Goal: Find specific page/section: Find specific page/section

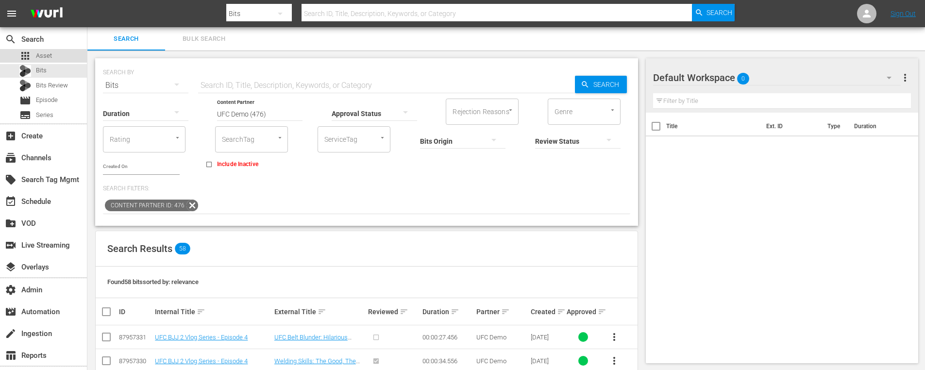
click at [47, 59] on span "Asset" at bounding box center [44, 56] width 16 height 10
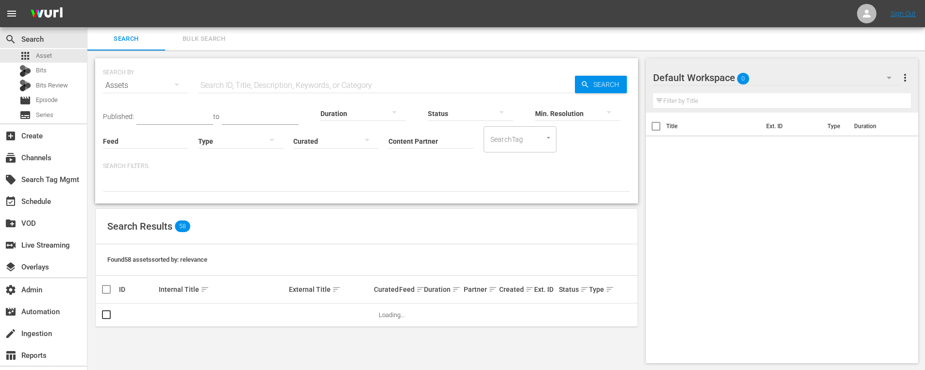
click at [401, 141] on input "Content Partner" at bounding box center [430, 141] width 85 height 35
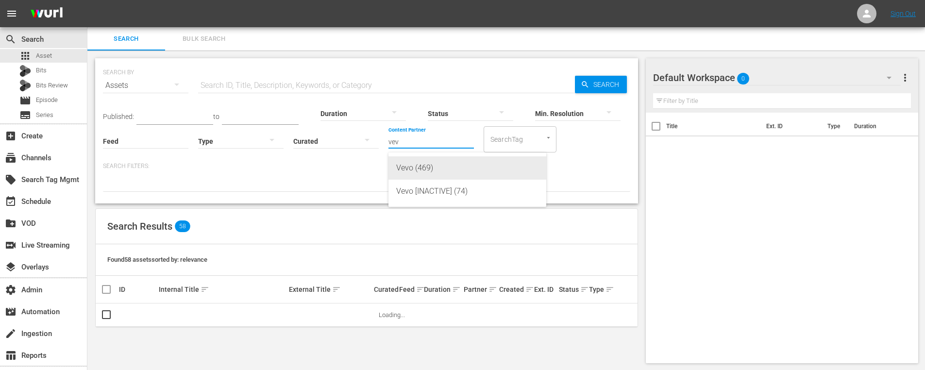
click at [428, 169] on div "Vevo (469)" at bounding box center [467, 167] width 142 height 23
type input "Vevo (469)"
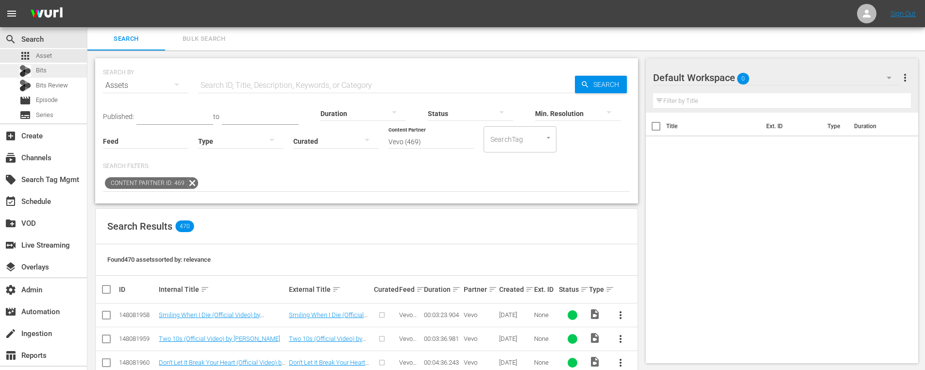
click at [45, 70] on span "Bits" at bounding box center [41, 71] width 11 height 10
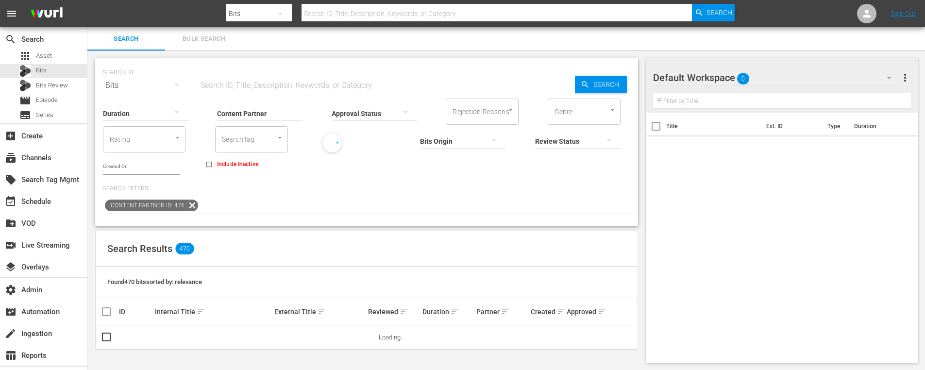
click at [264, 114] on input "Content Partner" at bounding box center [259, 114] width 85 height 35
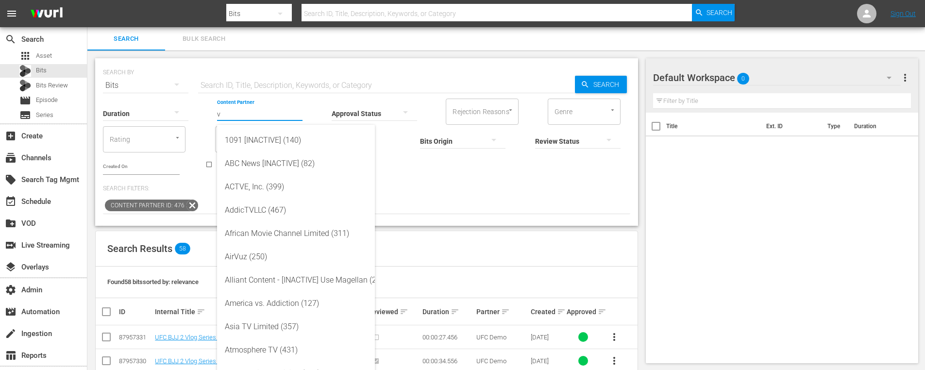
type input "v"
click at [499, 189] on p "Search Filters:" at bounding box center [366, 189] width 527 height 8
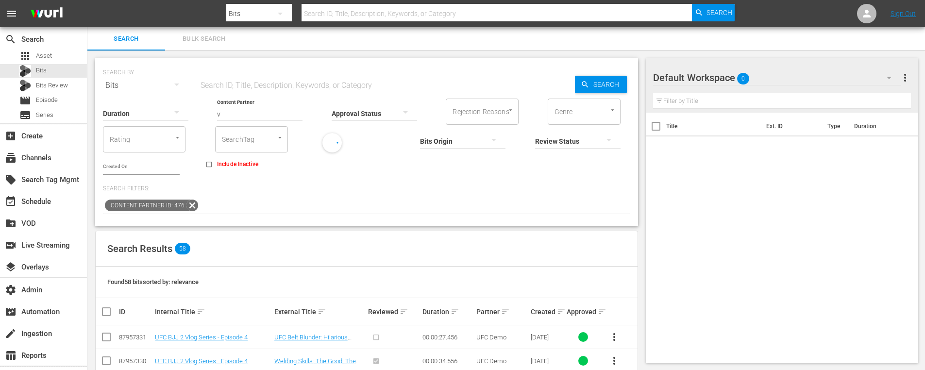
click at [270, 117] on input "v" at bounding box center [259, 114] width 85 height 35
click at [264, 264] on div "Search Results 58" at bounding box center [367, 248] width 542 height 35
click at [192, 203] on icon at bounding box center [192, 206] width 12 height 12
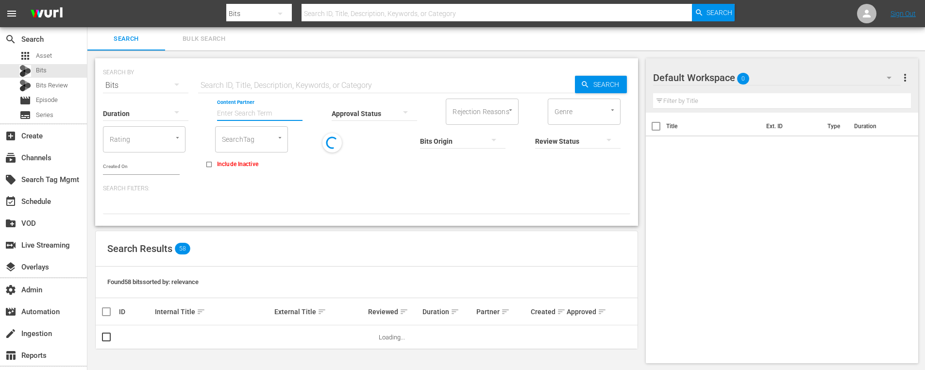
click at [259, 111] on input "Content Partner" at bounding box center [259, 114] width 85 height 35
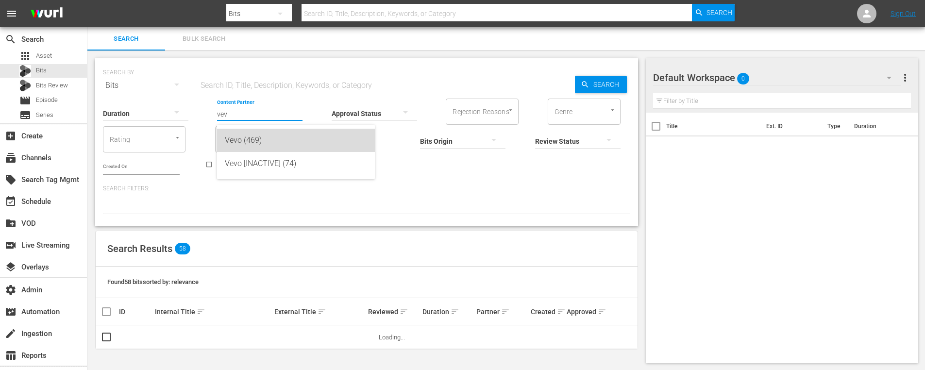
click at [268, 140] on div "Vevo (469)" at bounding box center [296, 140] width 142 height 23
type input "Vevo (469)"
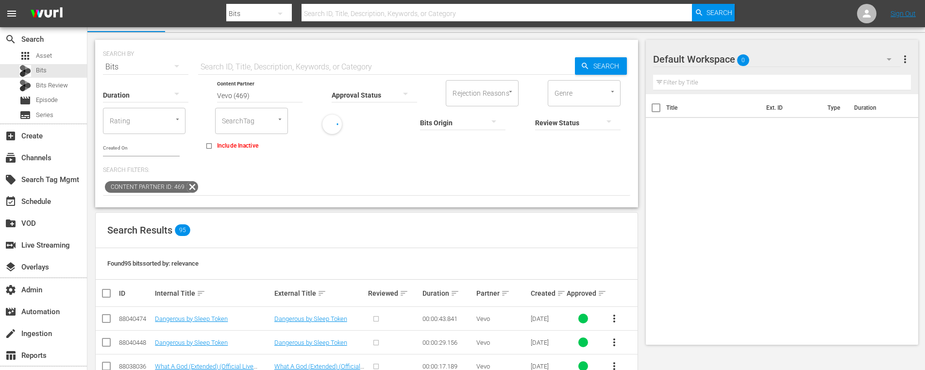
scroll to position [188, 0]
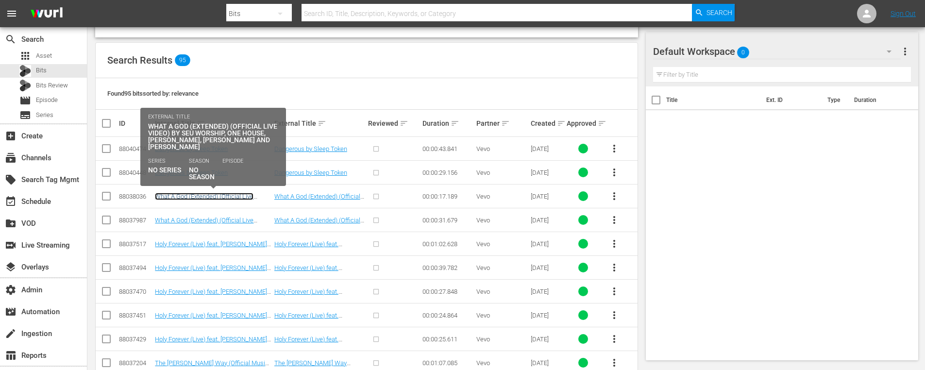
click at [202, 197] on link "What A God (Extended) (Official Live Video) by SEU Worship, ONE HOUSE, [PERSON_…" at bounding box center [209, 207] width 108 height 29
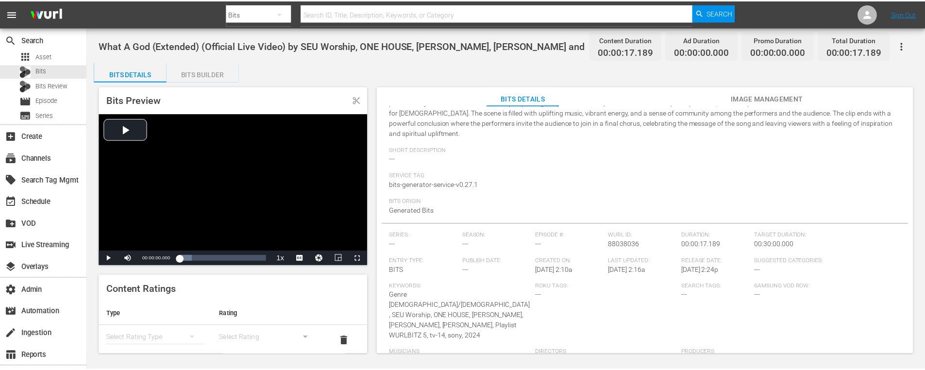
scroll to position [238, 0]
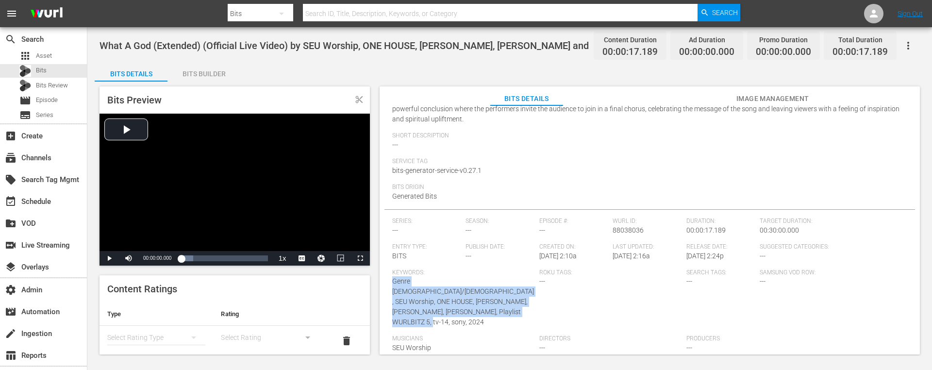
drag, startPoint x: 392, startPoint y: 272, endPoint x: 444, endPoint y: 310, distance: 63.6
click at [444, 310] on div "Keywords: Genre [DEMOGRAPHIC_DATA]/[DEMOGRAPHIC_DATA], SEU Worship, ONE HOUSE, …" at bounding box center [465, 302] width 147 height 67
click at [468, 311] on div "Keywords: Genre [DEMOGRAPHIC_DATA]/[DEMOGRAPHIC_DATA], SEU Worship, ONE HOUSE, …" at bounding box center [465, 302] width 147 height 67
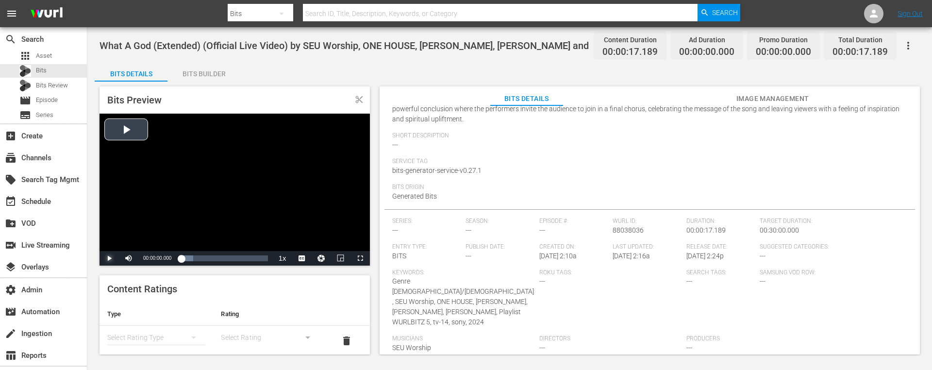
click at [109, 258] on span "Video Player" at bounding box center [109, 258] width 0 height 0
click at [42, 51] on span "Asset" at bounding box center [44, 56] width 16 height 10
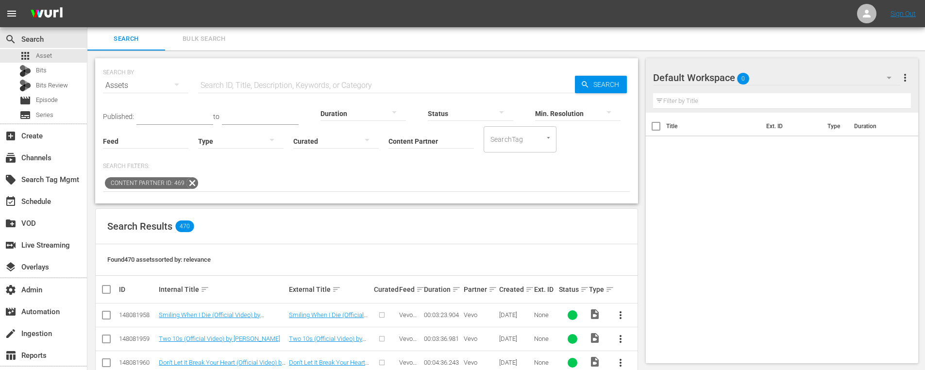
click at [251, 85] on input "text" at bounding box center [386, 85] width 377 height 23
paste input "187329899"
type input "187329899"
click at [594, 86] on span "Search" at bounding box center [607, 84] width 37 height 17
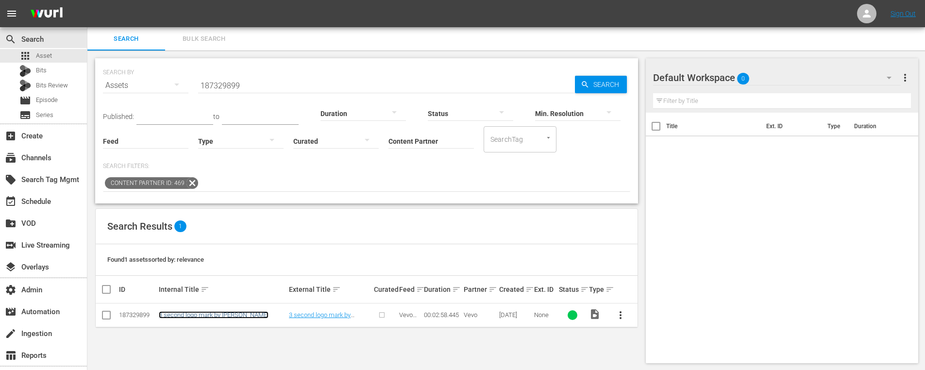
click at [204, 318] on link "3 second logo mark by [PERSON_NAME]" at bounding box center [214, 314] width 110 height 7
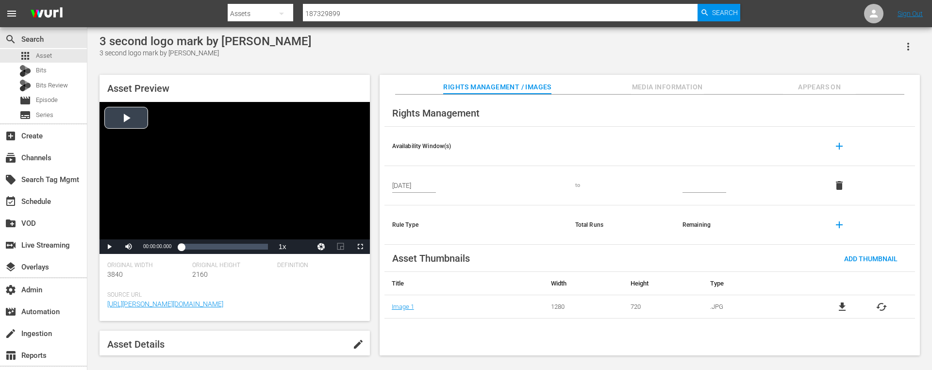
click at [124, 120] on div "Video Player" at bounding box center [235, 170] width 270 height 137
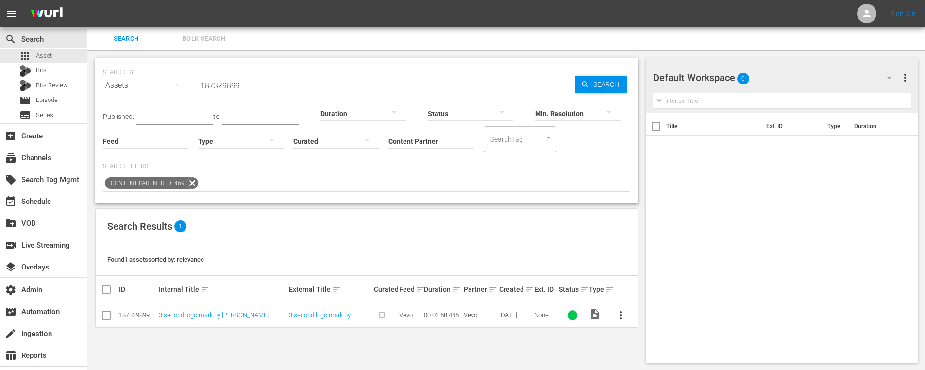
click at [226, 87] on input "187329899" at bounding box center [386, 85] width 377 height 23
paste input "52"
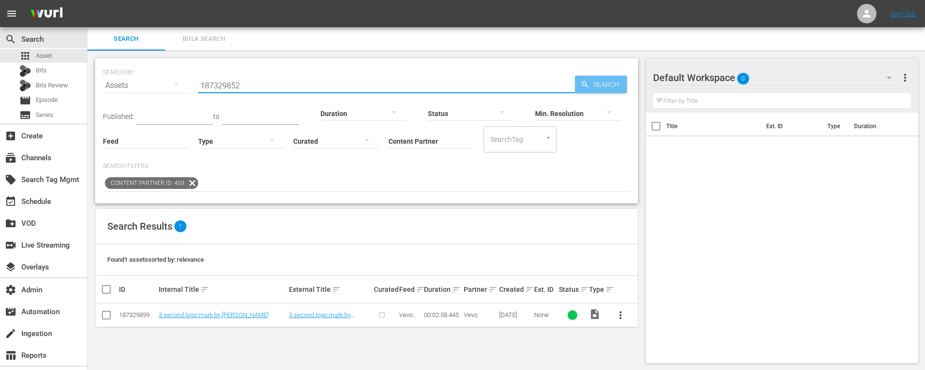
type input "187329852"
click at [613, 84] on span "Search" at bounding box center [607, 84] width 37 height 17
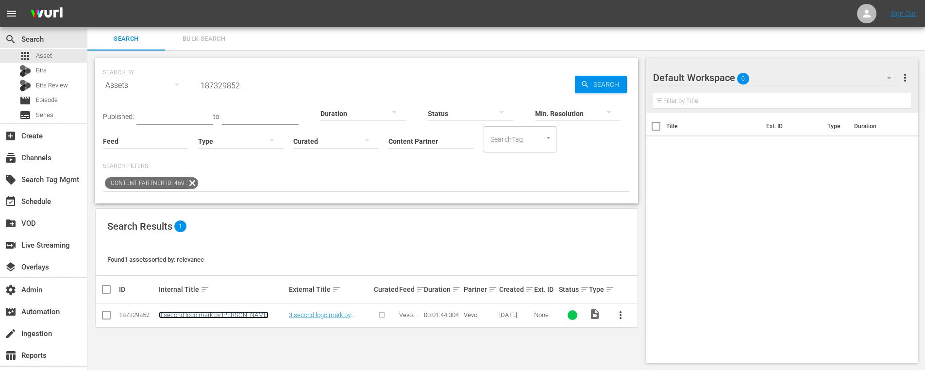
click at [190, 315] on link "3 second logo mark by [PERSON_NAME]" at bounding box center [214, 314] width 110 height 7
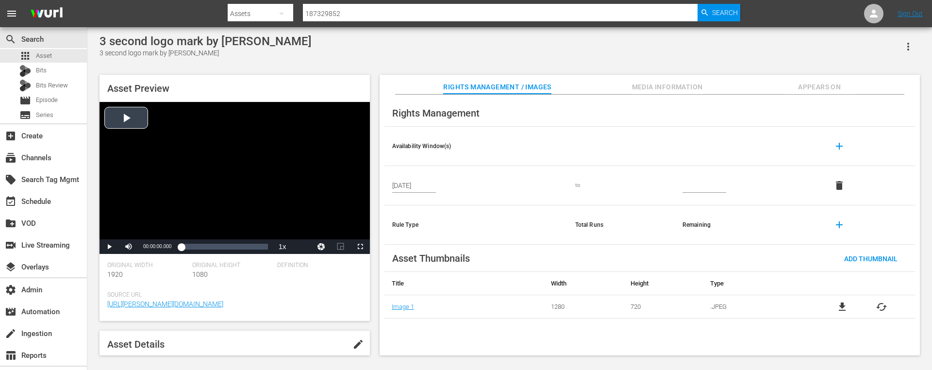
click at [130, 121] on div "Video Player" at bounding box center [235, 170] width 270 height 137
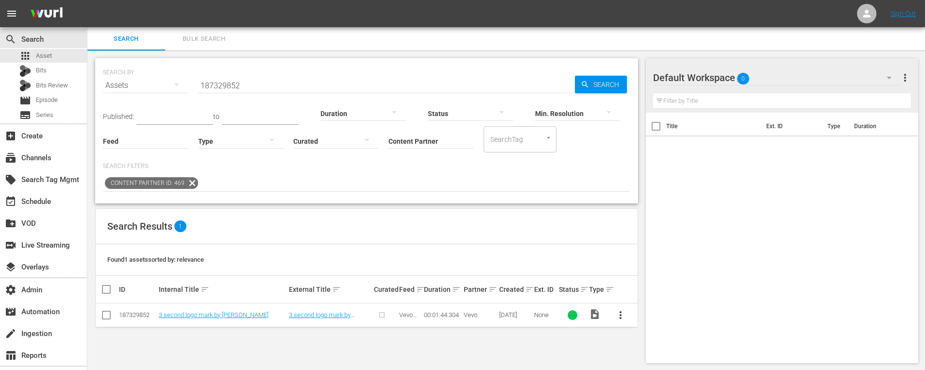
click at [628, 330] on div "SEARCH BY Search By Assets Search ID, Title, Description, Keywords, or Category…" at bounding box center [366, 210] width 558 height 320
click at [625, 314] on span "more_vert" at bounding box center [621, 315] width 12 height 12
click at [618, 326] on button "more_vert" at bounding box center [620, 314] width 23 height 23
click at [107, 314] on input "checkbox" at bounding box center [107, 317] width 12 height 12
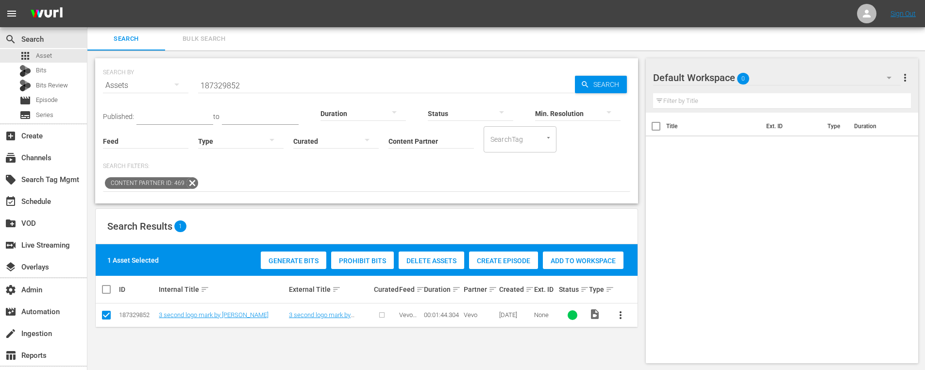
drag, startPoint x: 108, startPoint y: 316, endPoint x: 144, endPoint y: 316, distance: 35.4
click at [108, 316] on input "checkbox" at bounding box center [107, 317] width 12 height 12
checkbox input "false"
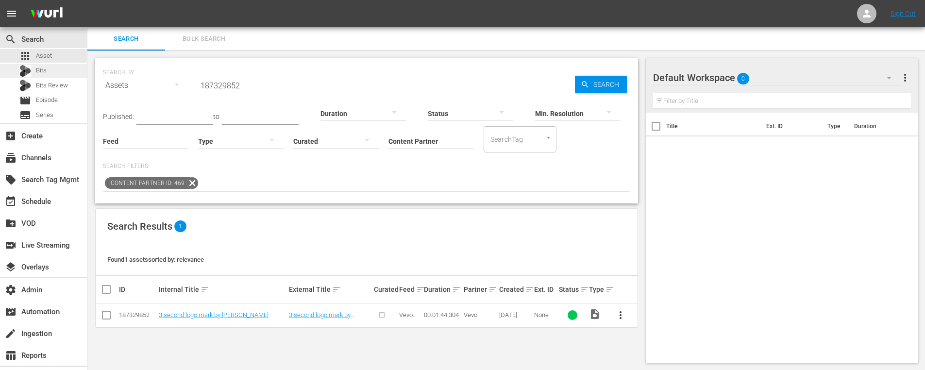
click at [45, 67] on span "Bits" at bounding box center [41, 71] width 11 height 10
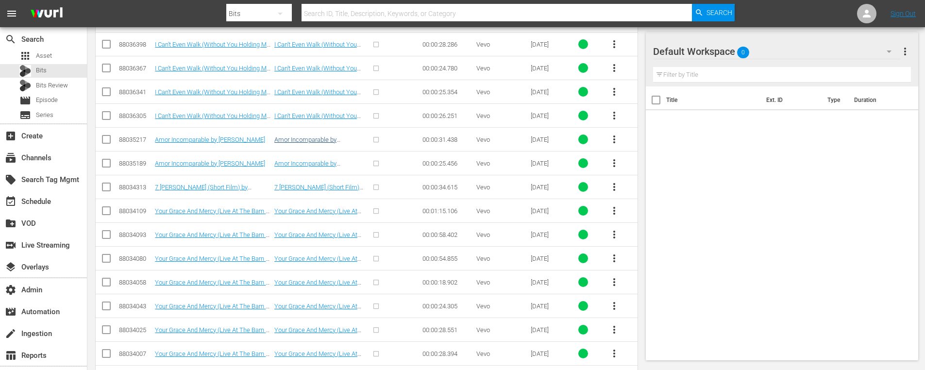
scroll to position [798, 0]
